Goal: Information Seeking & Learning: Learn about a topic

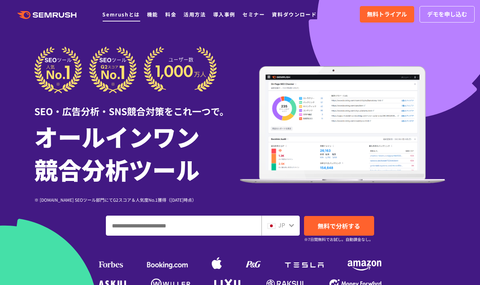
click at [132, 16] on link "Semrushとは" at bounding box center [120, 14] width 37 height 7
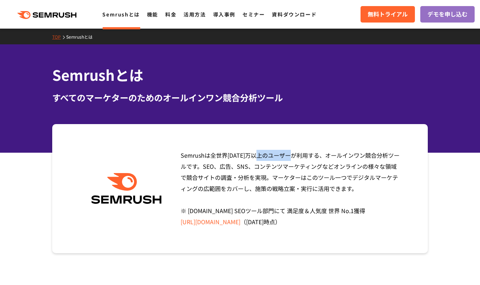
drag, startPoint x: 202, startPoint y: 156, endPoint x: 180, endPoint y: 156, distance: 21.8
click at [180, 156] on div "Semrushは全世界1000万以上のユーザーが利用する、オールインワン競合分析ツールです。SEO、広告、SNS、コンテンツマーケティングなどオンラインの様々…" at bounding box center [288, 189] width 227 height 78
copy span "Semrus"
